Goal: Check status: Check status

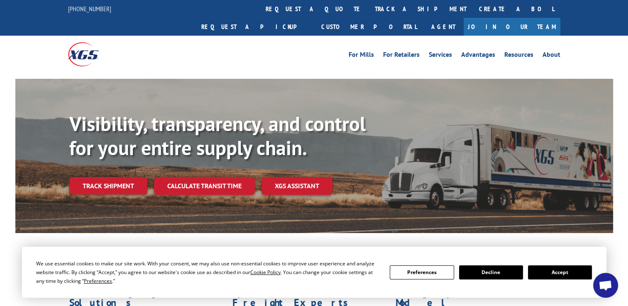
click at [564, 269] on button "Accept" at bounding box center [560, 273] width 64 height 14
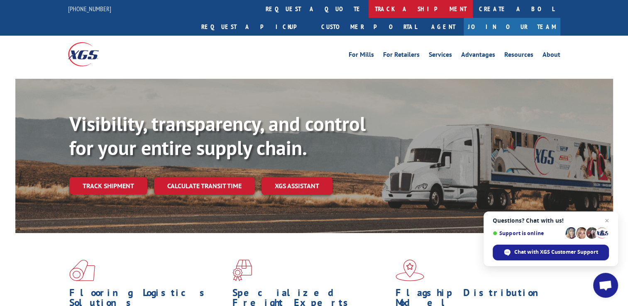
click at [368, 10] on link "track a shipment" at bounding box center [420, 9] width 104 height 18
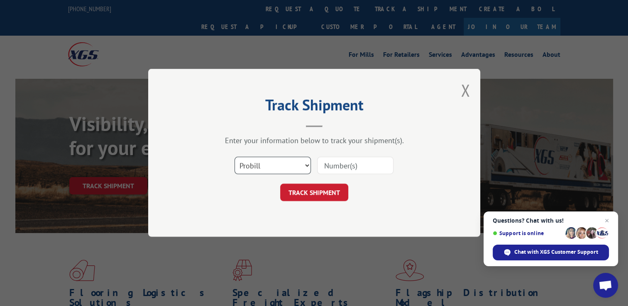
click at [286, 163] on select "Select category... Probill BOL PO" at bounding box center [272, 165] width 76 height 17
select select "bol"
click at [234, 157] on select "Select category... Probill BOL PO" at bounding box center [272, 165] width 76 height 17
click at [334, 171] on input at bounding box center [355, 165] width 76 height 17
type input "644936"
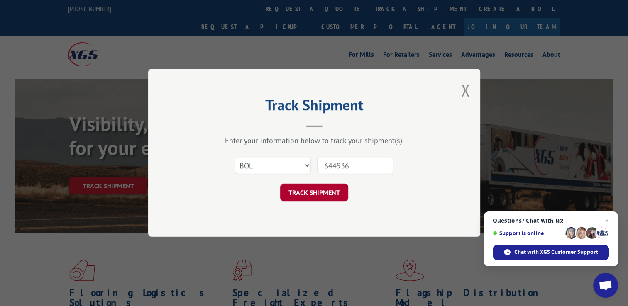
click at [319, 188] on button "TRACK SHIPMENT" at bounding box center [314, 192] width 68 height 17
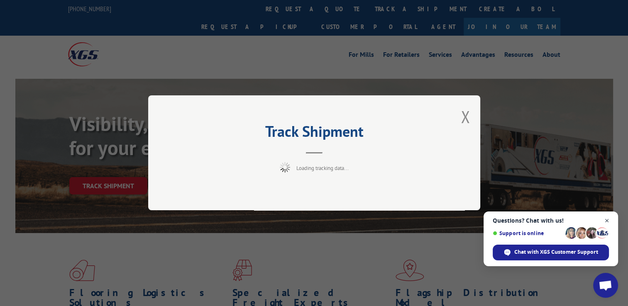
click at [605, 221] on span "Open chat" at bounding box center [607, 221] width 10 height 10
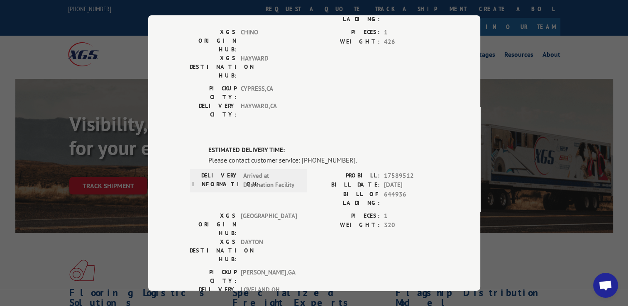
scroll to position [166, 0]
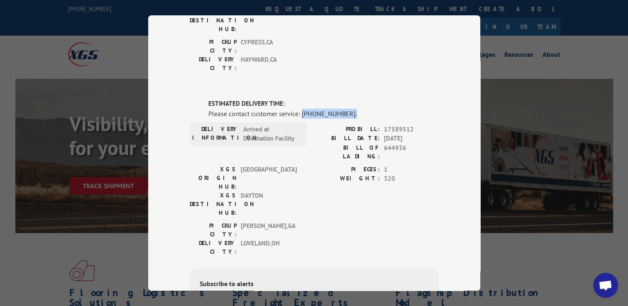
drag, startPoint x: 299, startPoint y: 64, endPoint x: 342, endPoint y: 63, distance: 43.2
click at [342, 108] on div "Please contact customer service: [PHONE_NUMBER]." at bounding box center [323, 113] width 230 height 10
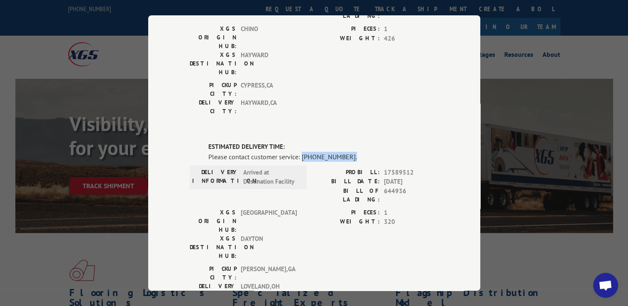
scroll to position [124, 0]
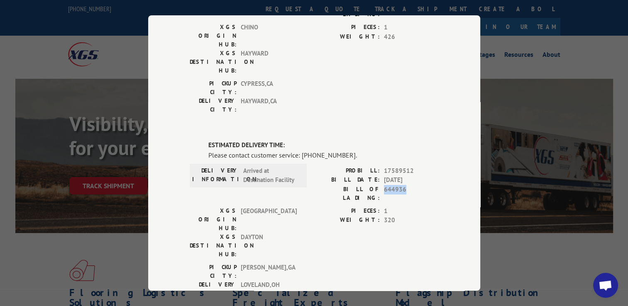
drag, startPoint x: 380, startPoint y: 139, endPoint x: 407, endPoint y: 139, distance: 26.6
click at [407, 185] on span "644936" at bounding box center [411, 193] width 55 height 17
drag, startPoint x: 407, startPoint y: 139, endPoint x: 398, endPoint y: 155, distance: 18.7
click at [398, 206] on span "1" at bounding box center [411, 211] width 55 height 10
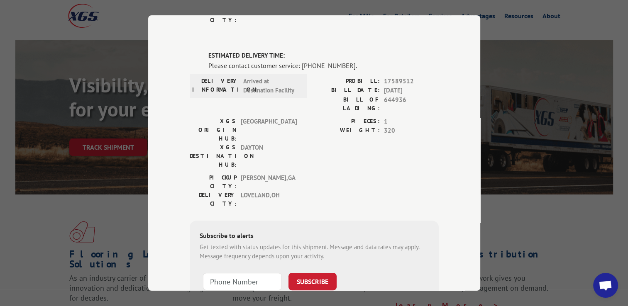
scroll to position [41, 0]
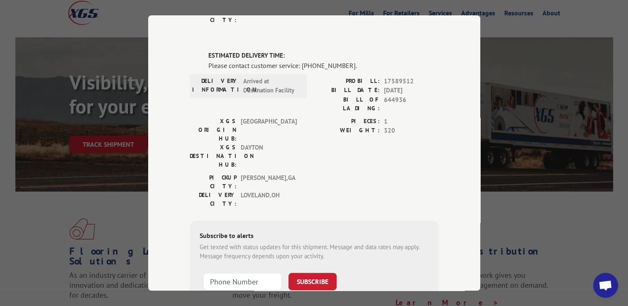
click at [552, 102] on div "Track Shipment DELIVERED DELIVERY INFORMATION: PROBILL: 6951838 BILL DATE: [DAT…" at bounding box center [314, 153] width 628 height 306
drag, startPoint x: 538, startPoint y: 40, endPoint x: 507, endPoint y: 28, distance: 33.8
click at [538, 39] on div "Track Shipment DELIVERED DELIVERY INFORMATION: PROBILL: 6951838 BILL DATE: [DAT…" at bounding box center [314, 153] width 628 height 306
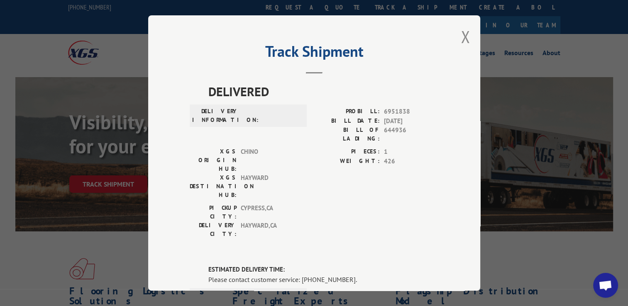
scroll to position [0, 0]
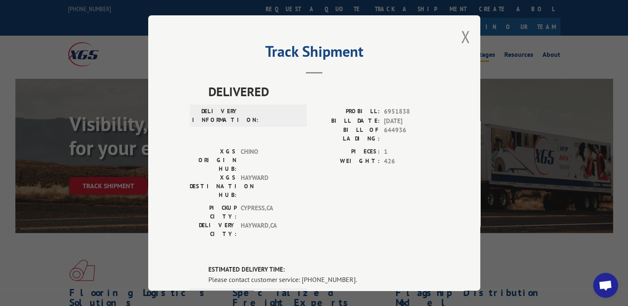
drag, startPoint x: 461, startPoint y: 42, endPoint x: 461, endPoint y: 37, distance: 5.5
click at [461, 41] on button "Close modal" at bounding box center [465, 37] width 9 height 22
